Goal: Information Seeking & Learning: Learn about a topic

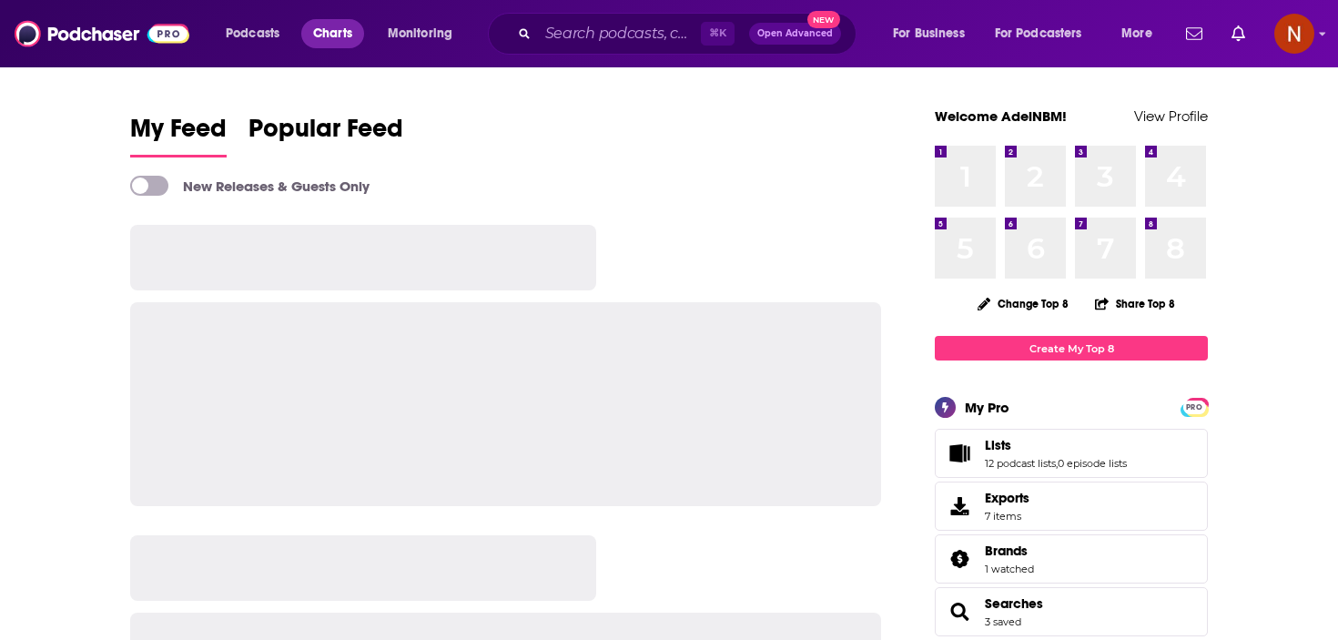
click at [317, 38] on span "Charts" at bounding box center [332, 33] width 39 height 25
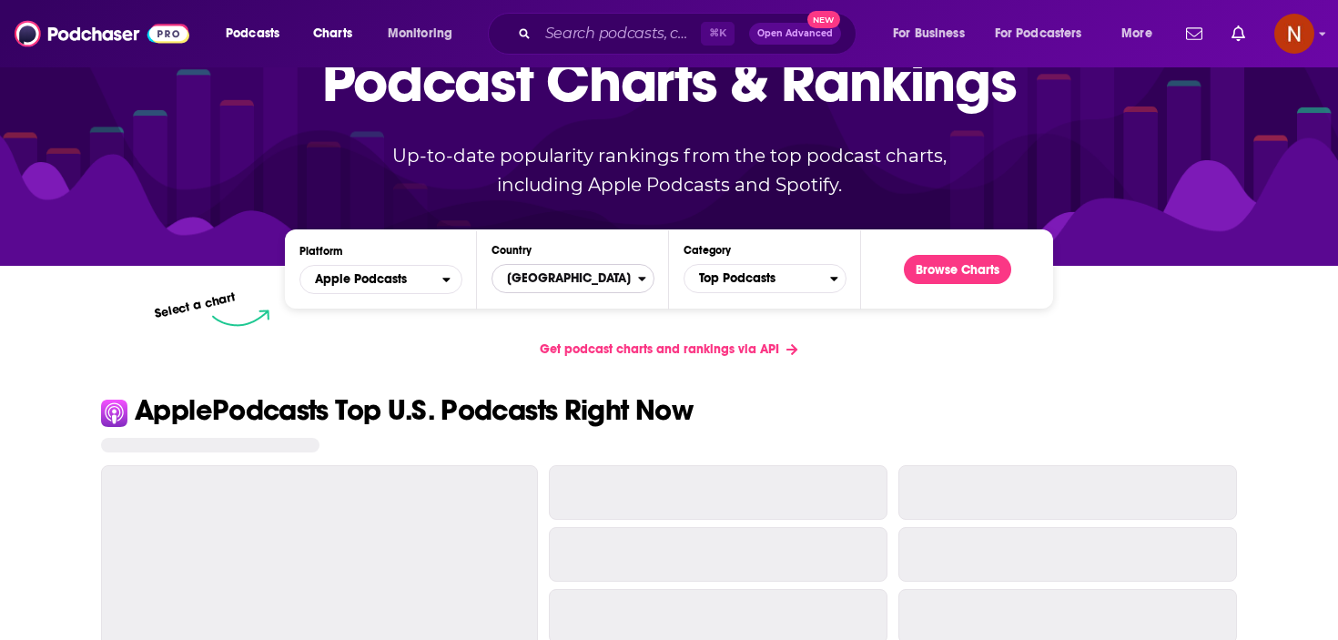
click at [608, 282] on span "[GEOGRAPHIC_DATA]" at bounding box center [566, 278] width 146 height 31
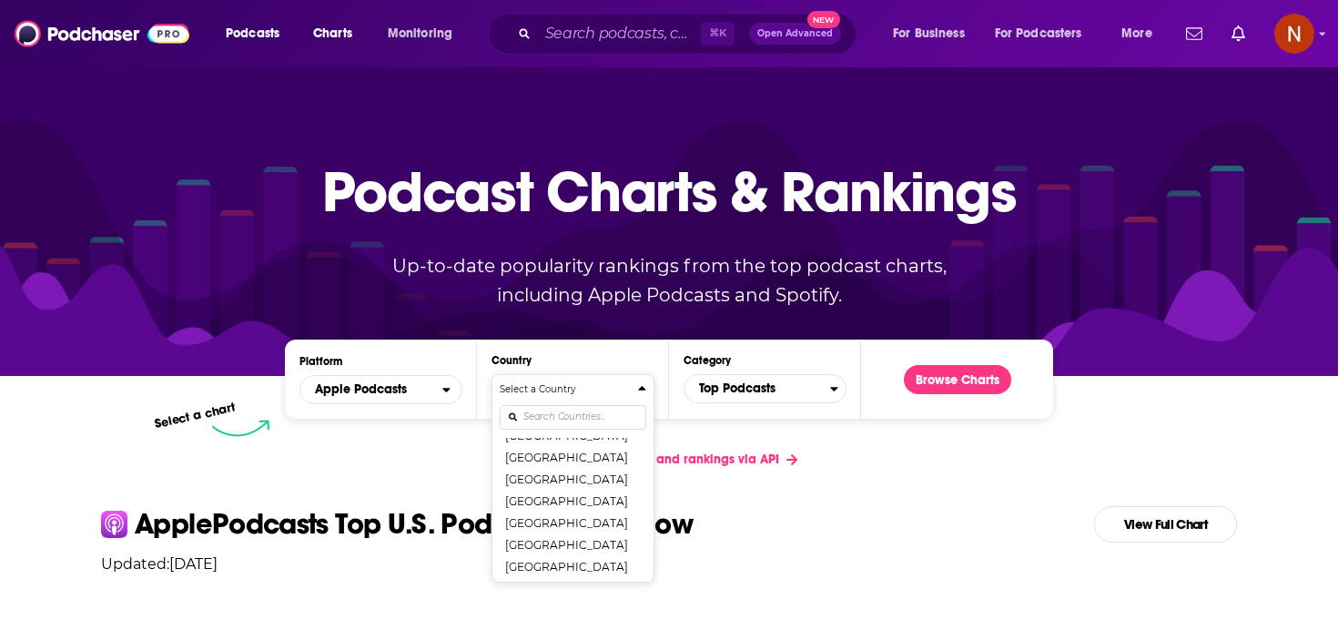
scroll to position [527, 0]
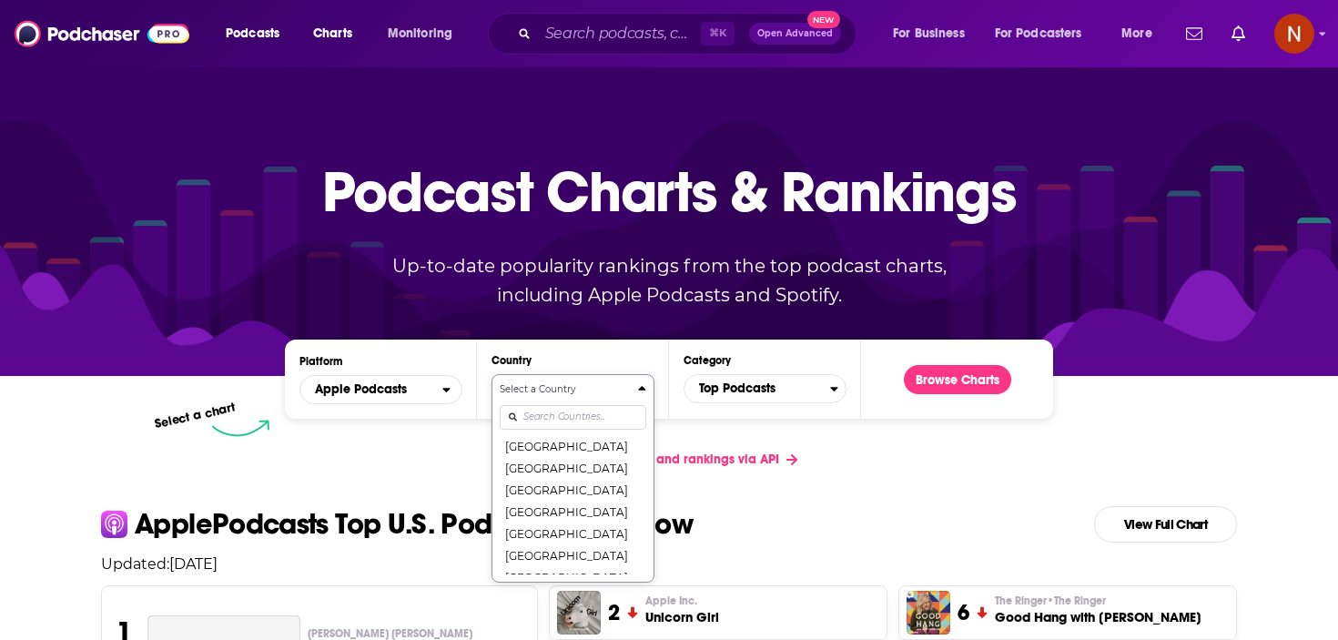
click at [583, 426] on input "Countries" at bounding box center [573, 417] width 147 height 25
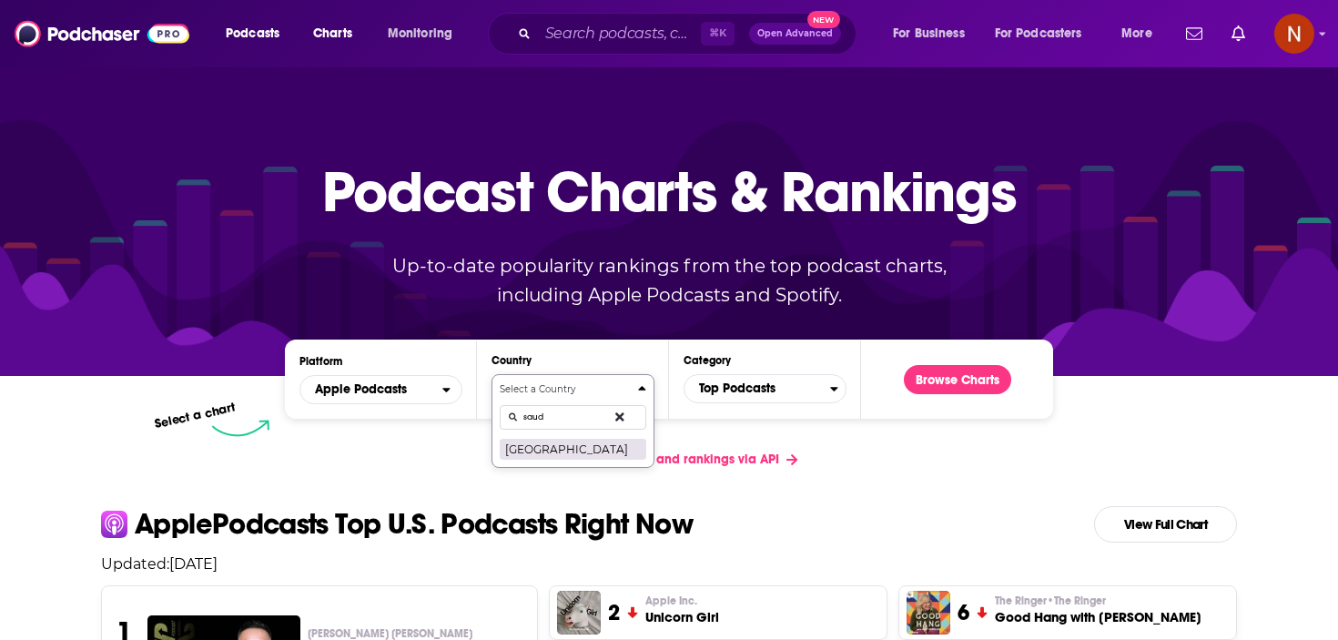
type input "saud"
click at [586, 449] on button "[GEOGRAPHIC_DATA]" at bounding box center [573, 449] width 147 height 22
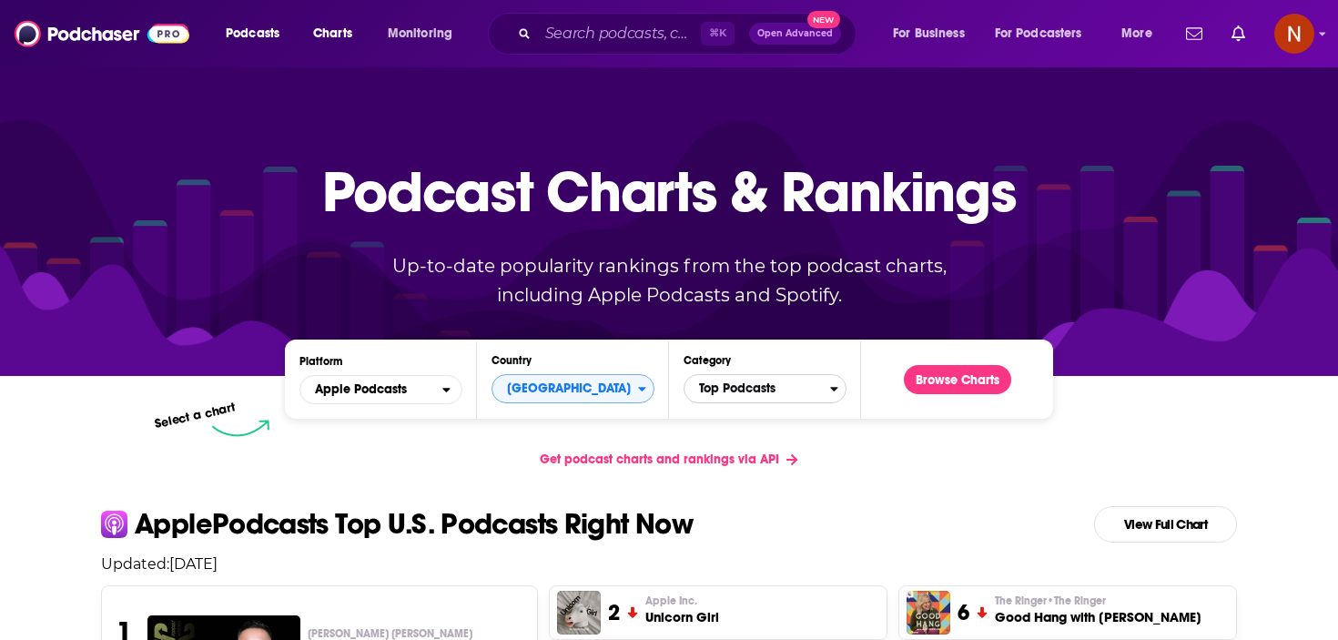
click at [760, 389] on span "Top Podcasts" at bounding box center [758, 388] width 146 height 31
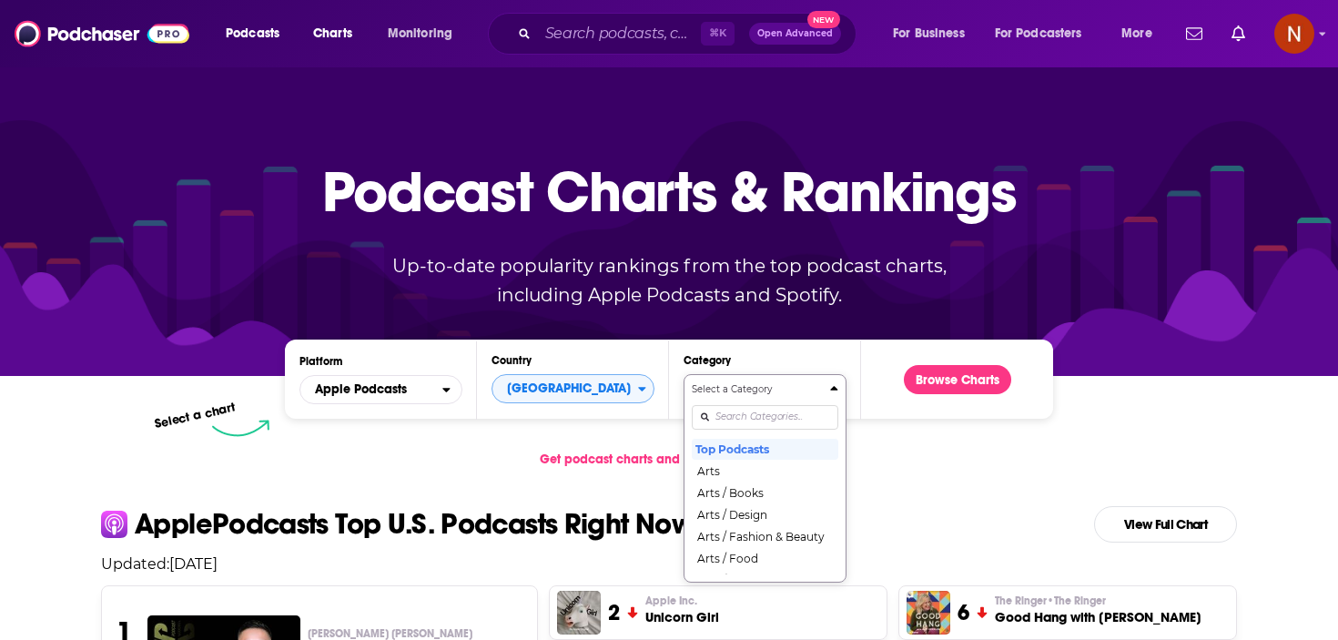
click at [747, 411] on div "Select a Category Top Podcasts Arts Arts / Books Arts / Design Arts / Fashion &…" at bounding box center [765, 478] width 147 height 192
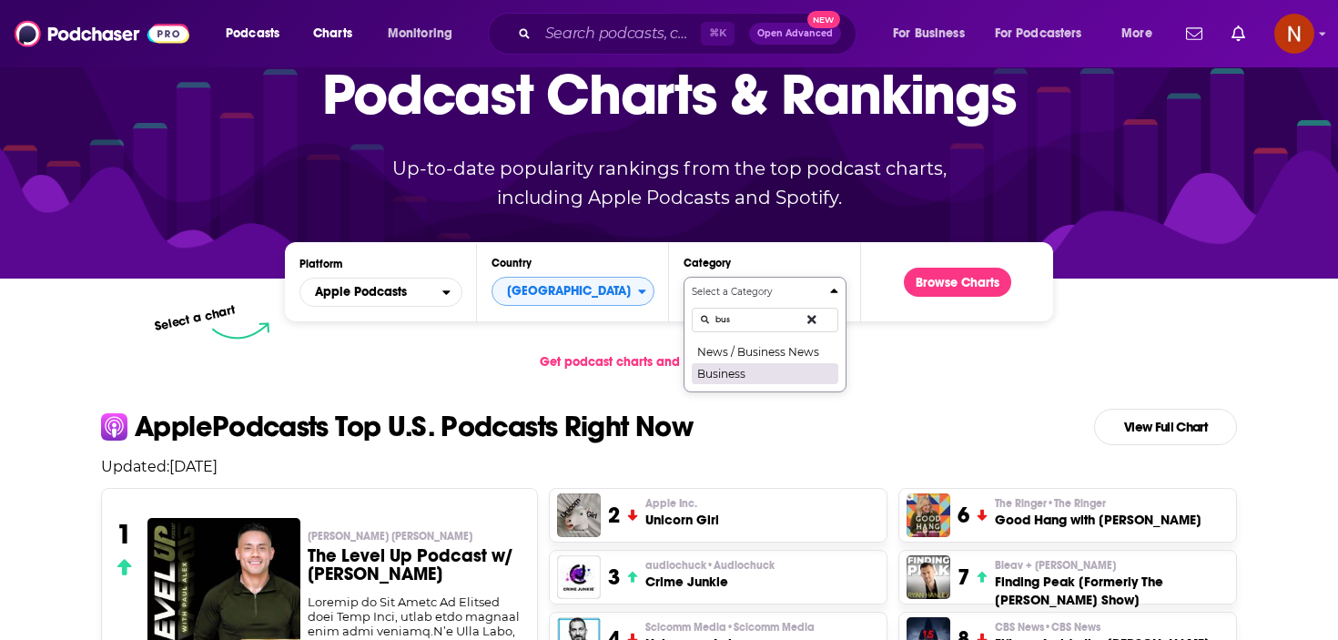
type input "bus"
click at [768, 378] on button "Business" at bounding box center [765, 373] width 147 height 22
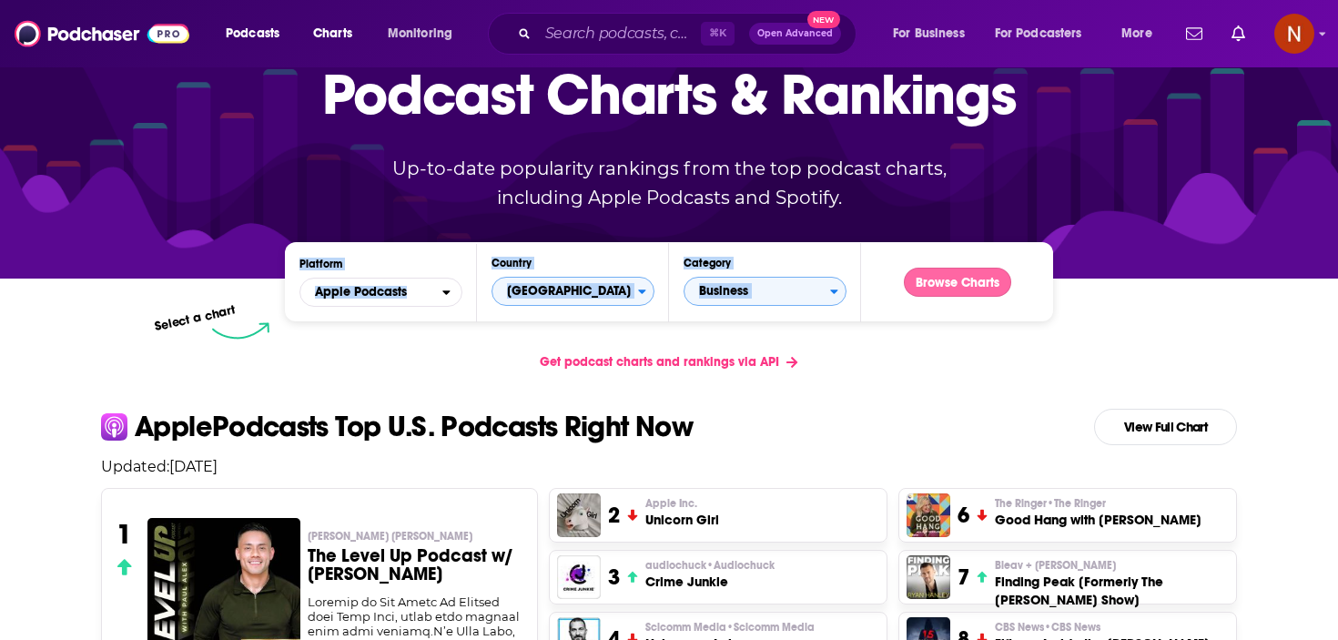
click at [950, 287] on button "Browse Charts" at bounding box center [957, 282] width 107 height 29
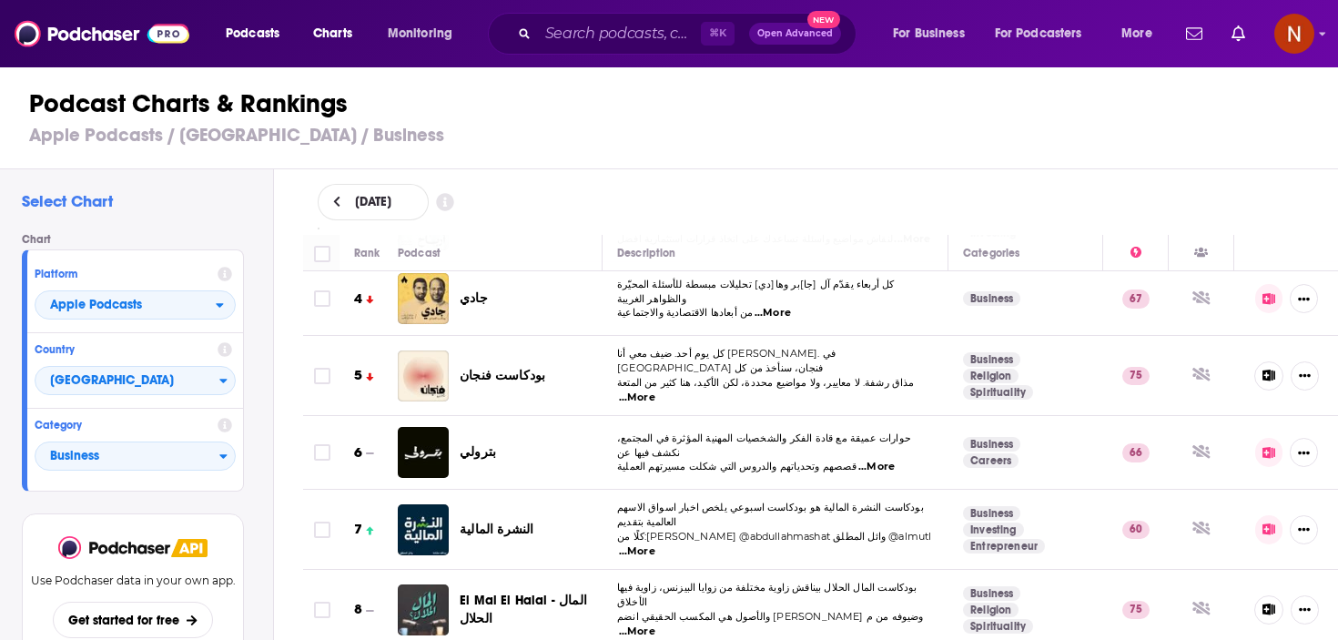
scroll to position [241, 0]
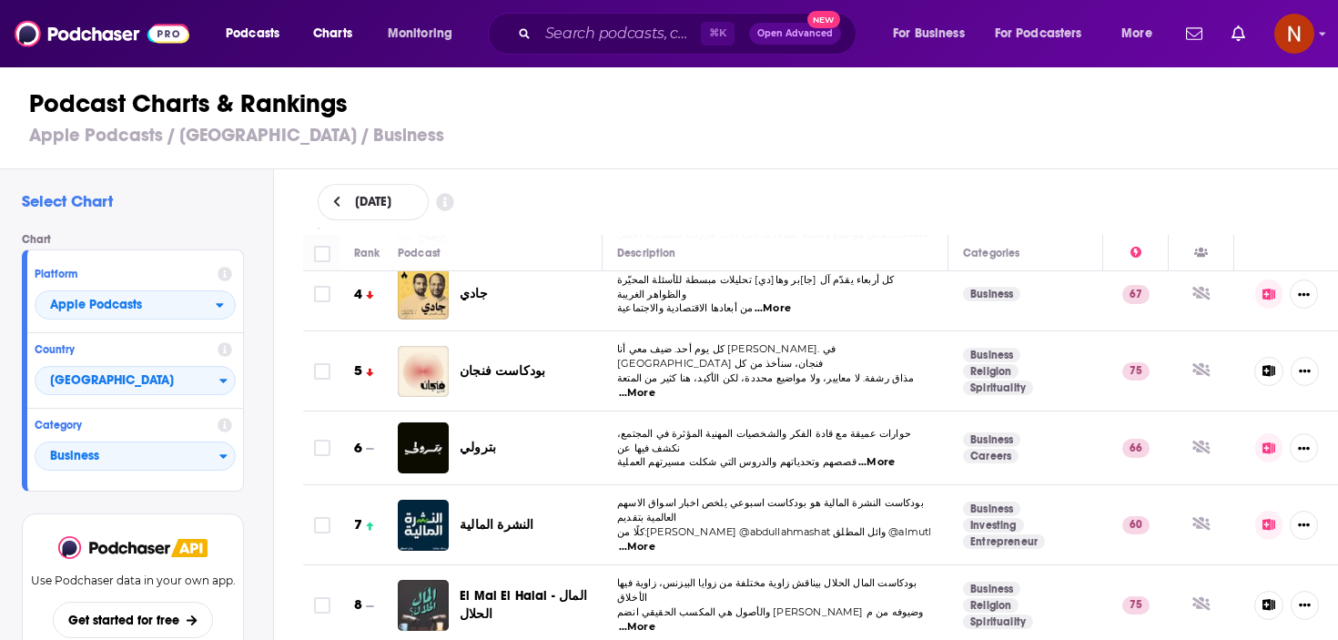
click at [277, 418] on div "Select Chart Chart Platform Apple Podcasts Country [GEOGRAPHIC_DATA] Category B…" at bounding box center [677, 456] width 1354 height 575
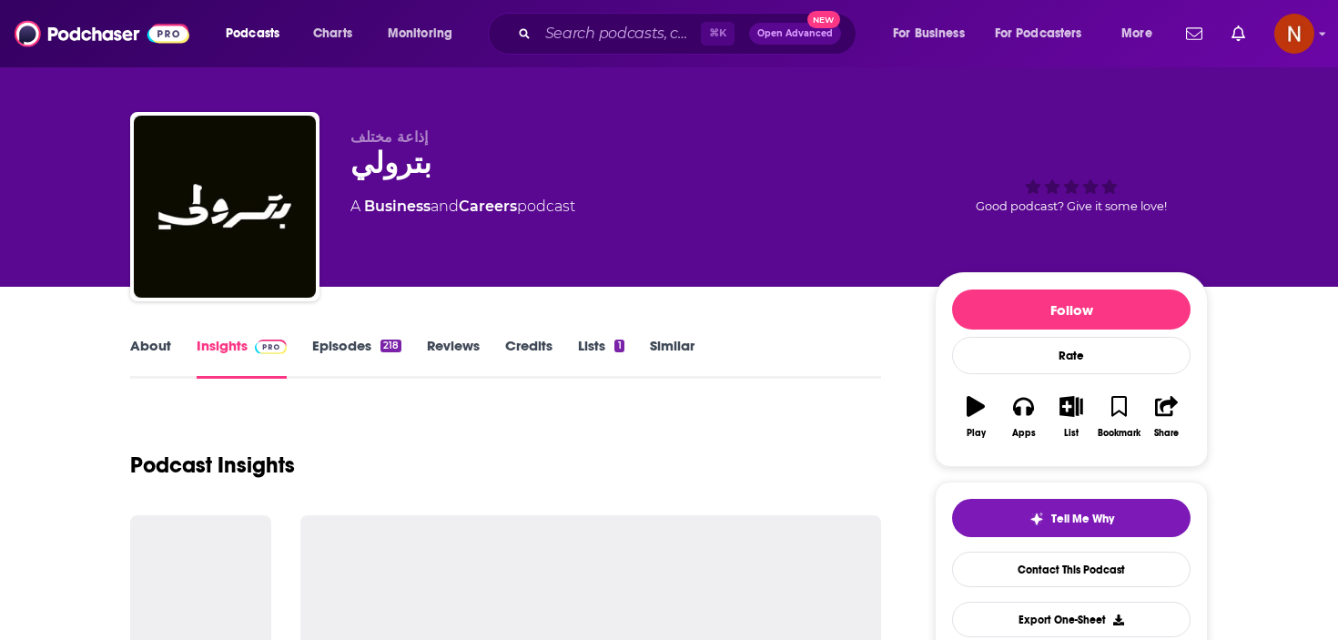
scroll to position [12, 0]
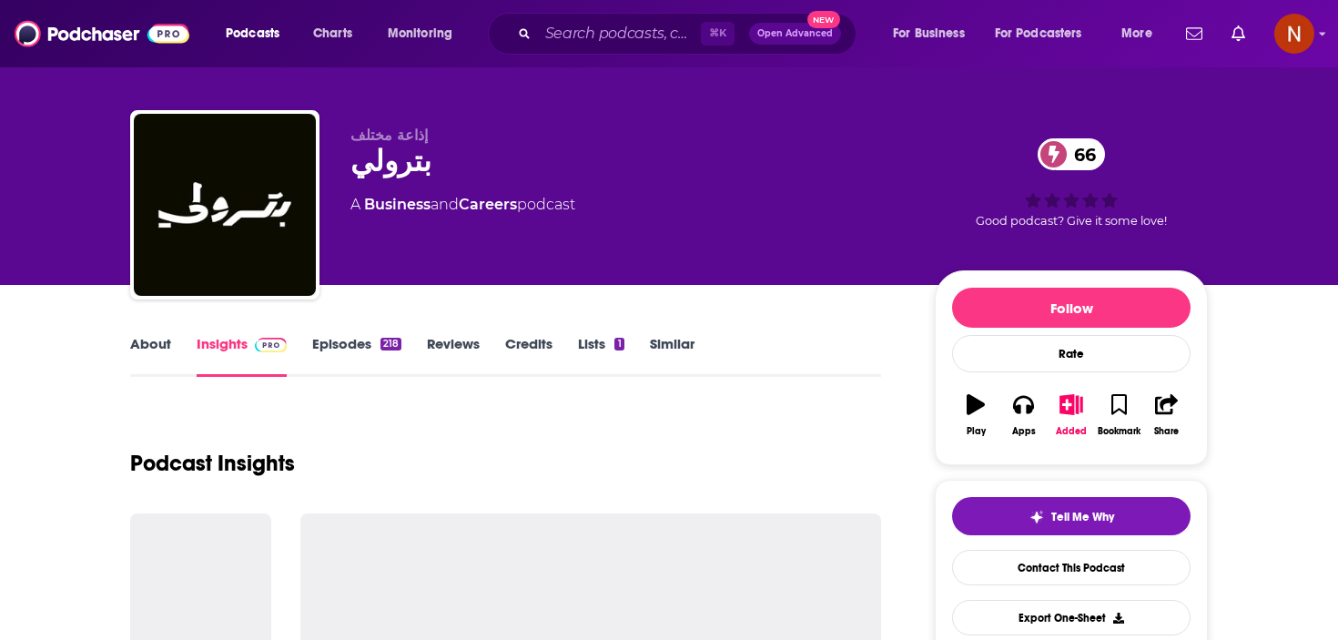
click at [355, 339] on link "Episodes 218" at bounding box center [356, 356] width 89 height 42
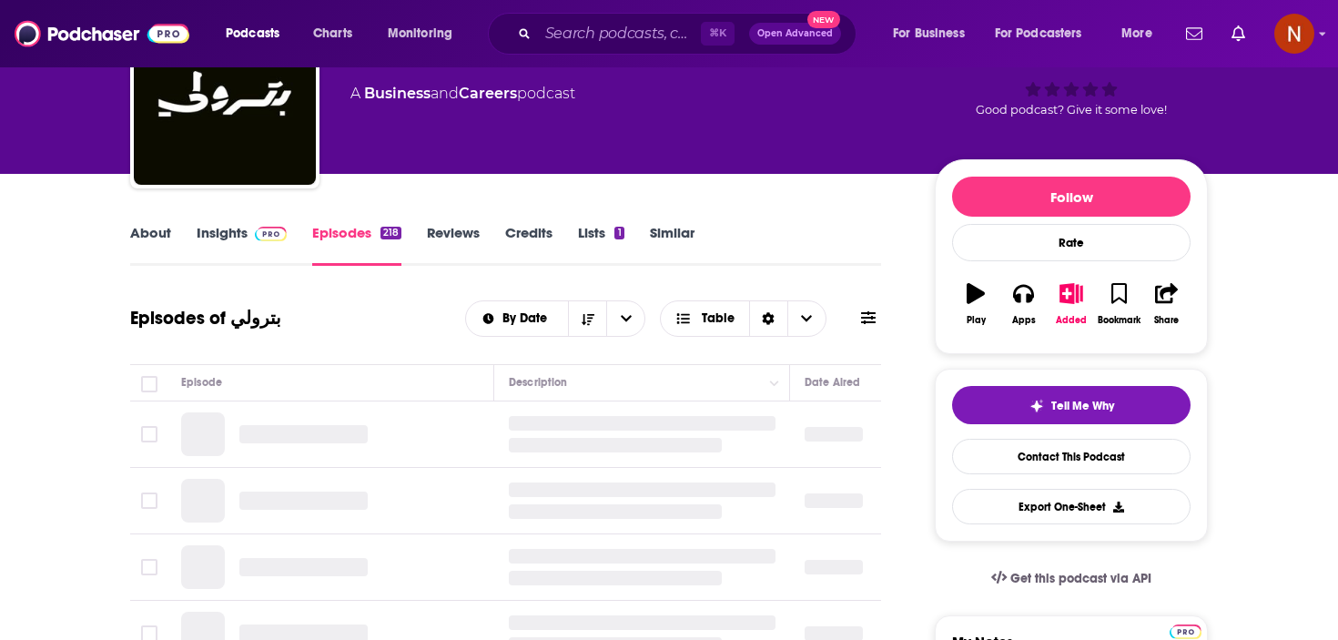
scroll to position [244, 0]
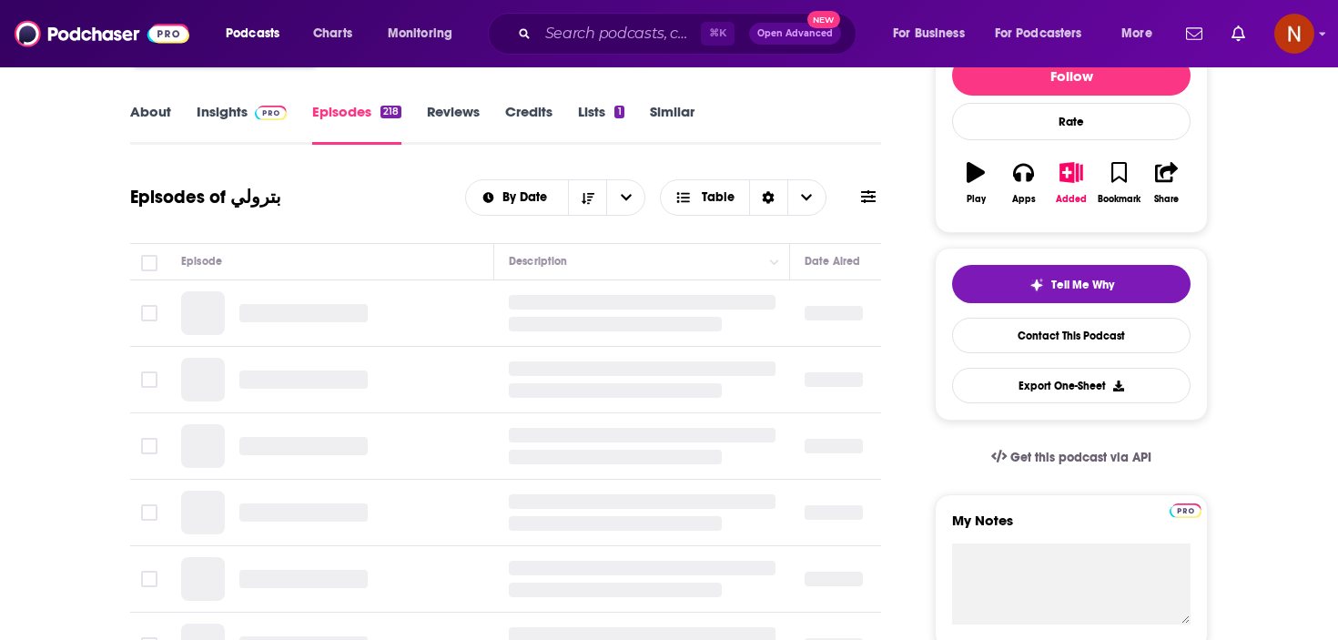
click at [231, 101] on div "About Insights Episodes 218 Reviews Credits Lists 1 Similar" at bounding box center [505, 122] width 751 height 45
click at [229, 107] on link "Insights" at bounding box center [242, 124] width 90 height 42
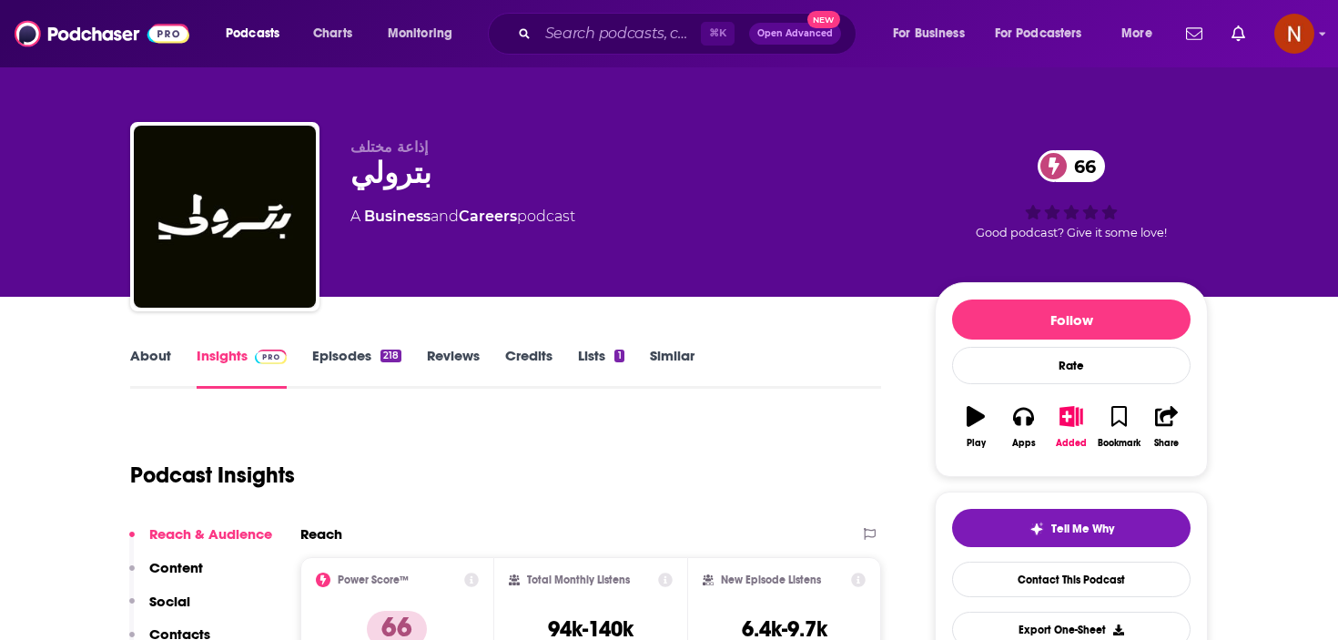
click at [148, 359] on link "About" at bounding box center [150, 368] width 41 height 42
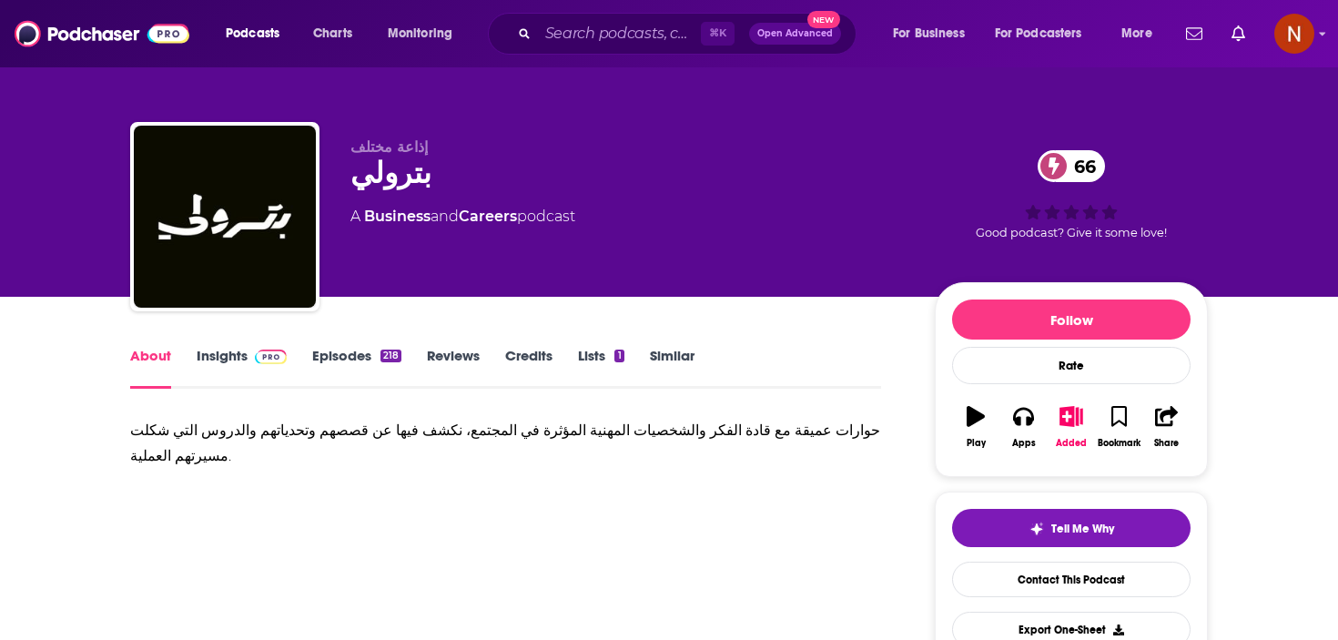
scroll to position [15, 0]
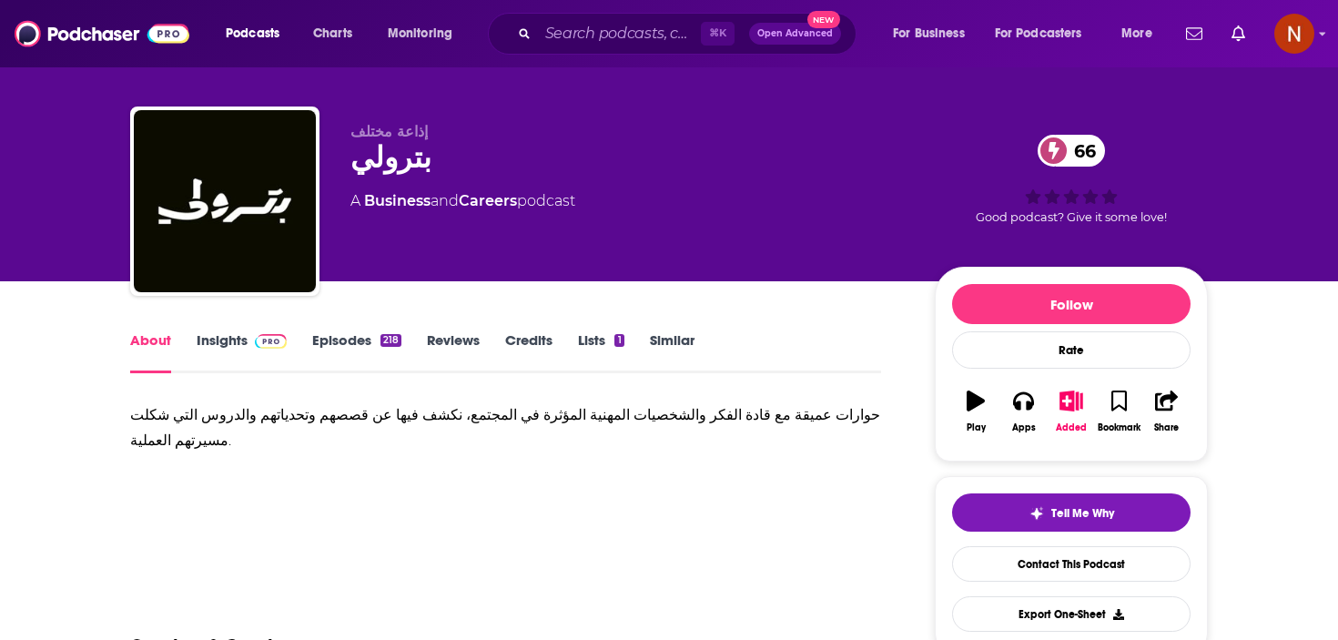
click at [297, 418] on div "حوارات عميقة مع قادة الفكر والشخصيات المهنية المؤثرة في المجتمع، نكشف فيها عن ق…" at bounding box center [505, 427] width 751 height 51
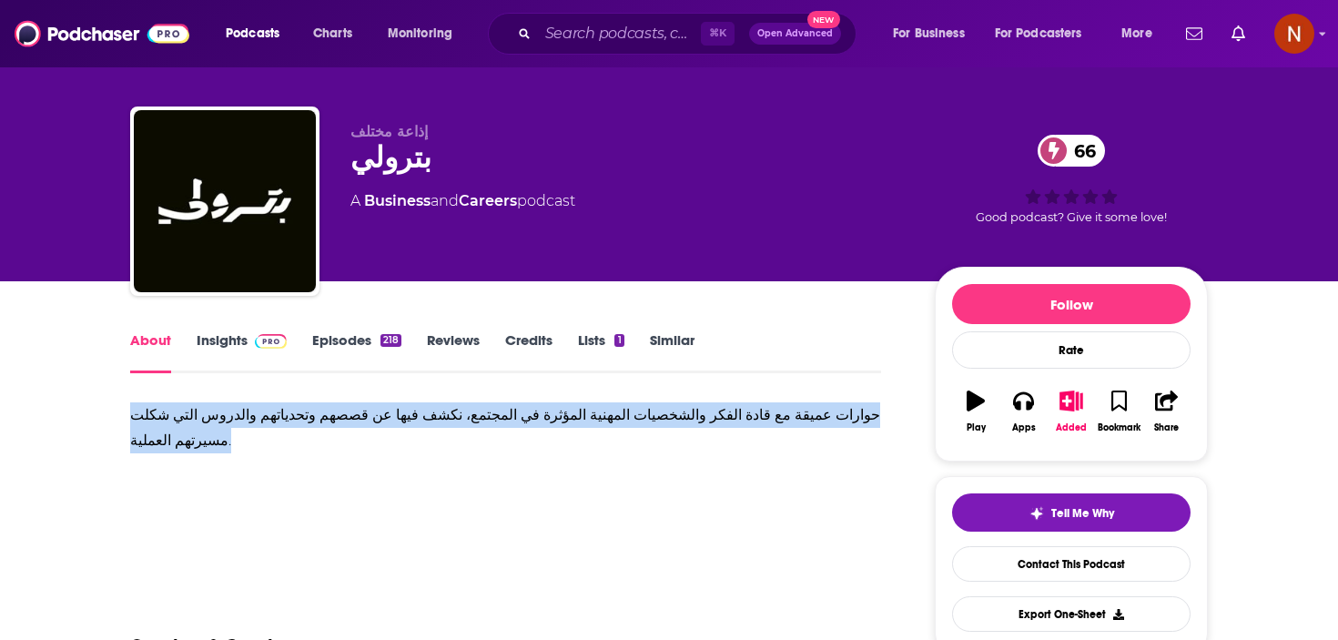
copy div "حوارات عميقة مع قادة الفكر والشخصيات المهنية المؤثرة في المجتمع، نكشف فيها عن ق…"
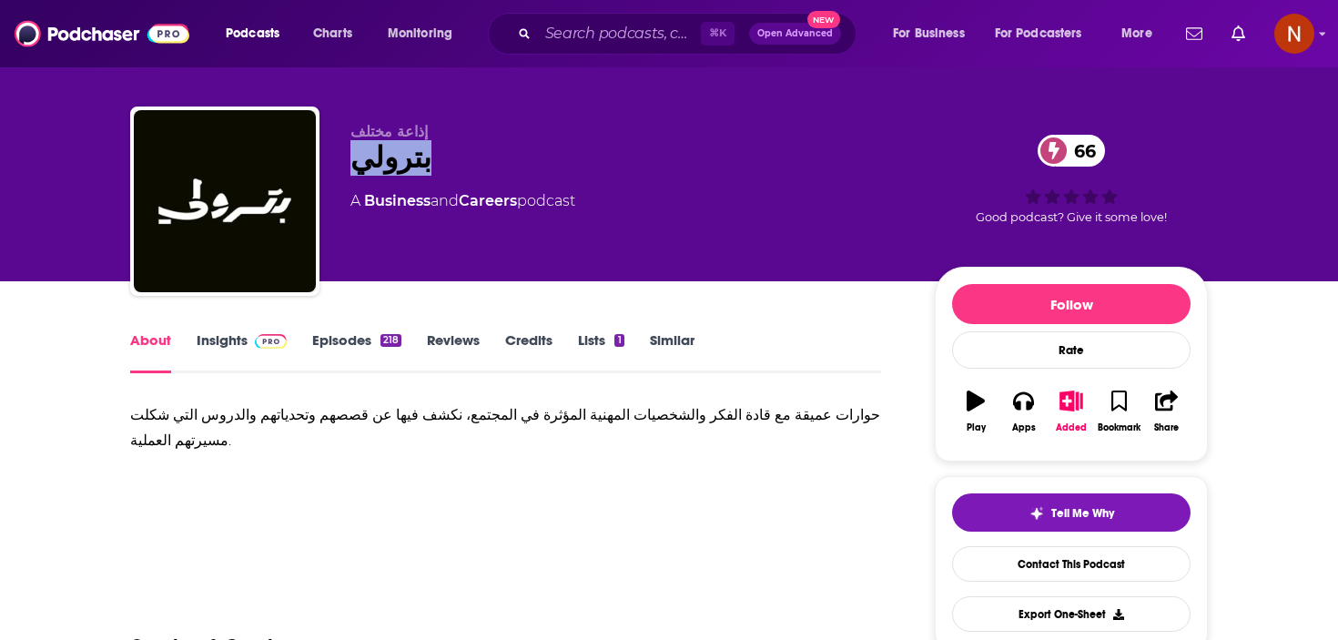
drag, startPoint x: 439, startPoint y: 166, endPoint x: 353, endPoint y: 167, distance: 85.6
click at [353, 167] on div "بترولي 66" at bounding box center [628, 158] width 555 height 36
copy h1 "بترولي"
